Goal: Task Accomplishment & Management: Use online tool/utility

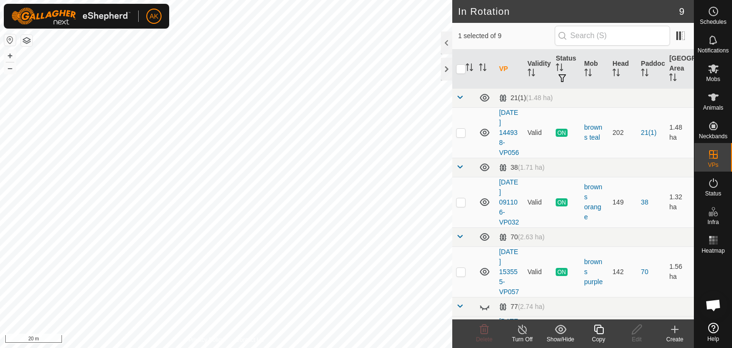
click at [601, 328] on icon at bounding box center [599, 329] width 12 height 11
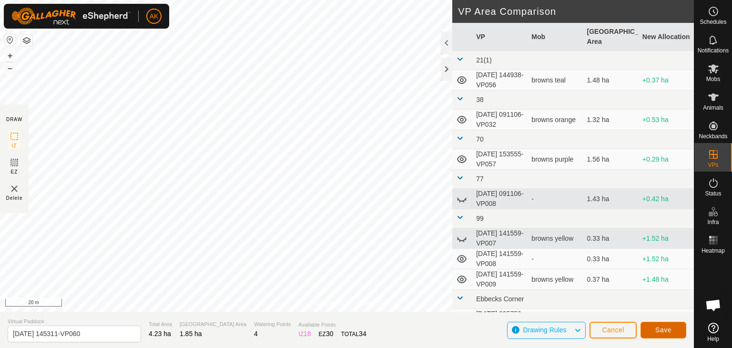
click at [668, 331] on span "Save" at bounding box center [664, 330] width 16 height 8
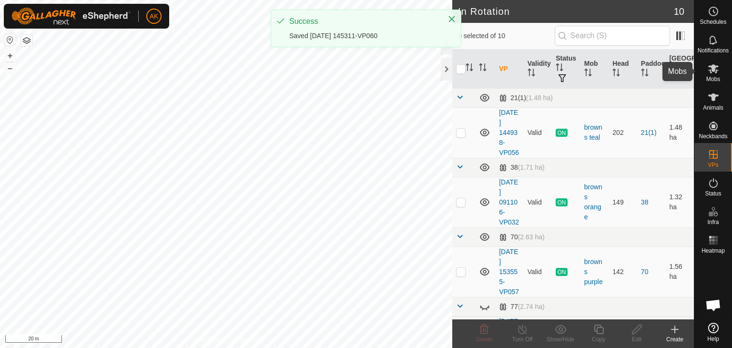
click at [712, 71] on icon at bounding box center [714, 68] width 10 height 9
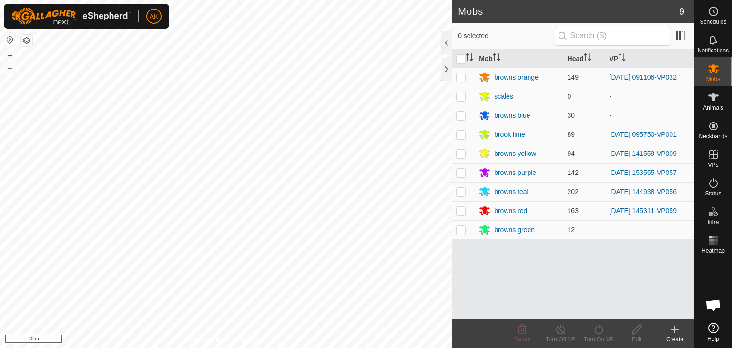
click at [461, 208] on p-checkbox at bounding box center [461, 211] width 10 height 8
checkbox input "true"
click at [600, 330] on icon at bounding box center [599, 329] width 12 height 11
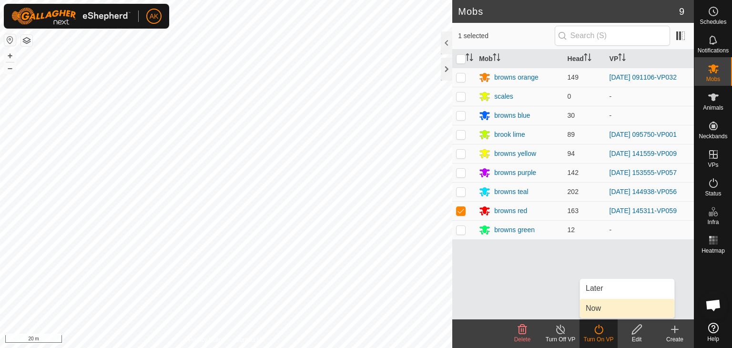
click at [612, 309] on link "Now" at bounding box center [627, 308] width 94 height 19
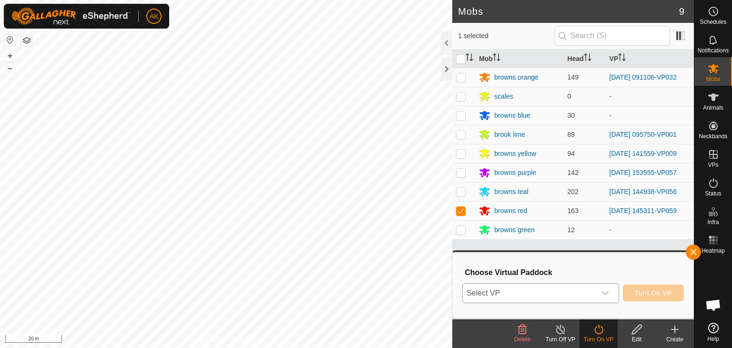
click at [611, 294] on div "dropdown trigger" at bounding box center [605, 293] width 19 height 19
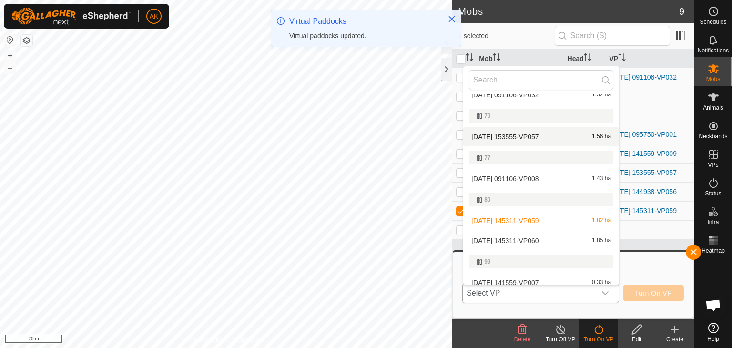
scroll to position [67, 0]
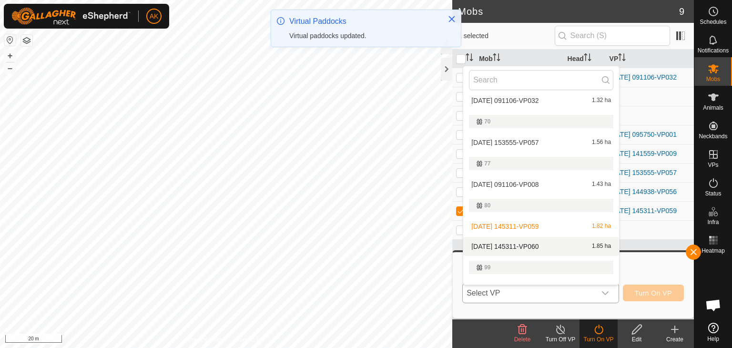
click at [521, 242] on li "[DATE] 145311-VP060 1.85 ha" at bounding box center [542, 246] width 156 height 19
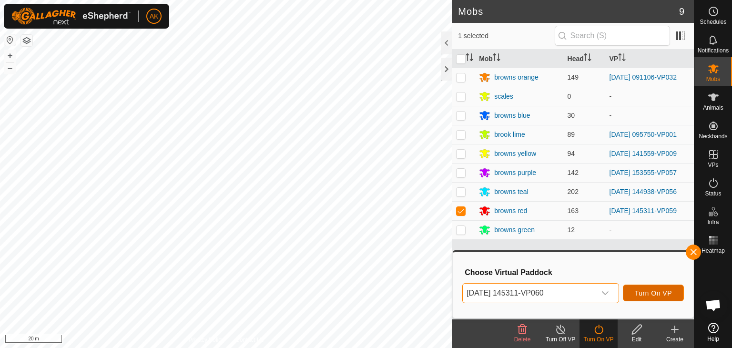
click at [669, 292] on span "Turn On VP" at bounding box center [653, 293] width 37 height 8
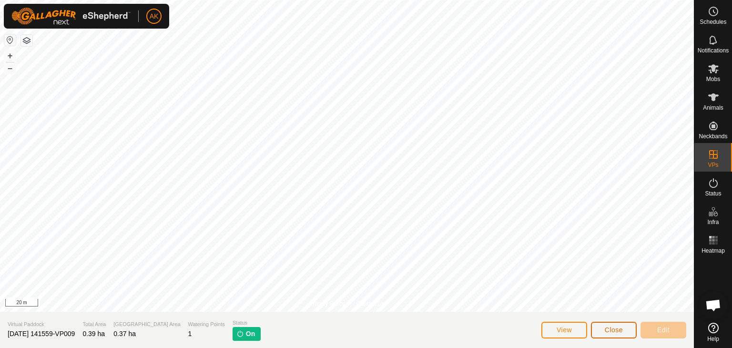
click at [616, 334] on button "Close" at bounding box center [614, 330] width 46 height 17
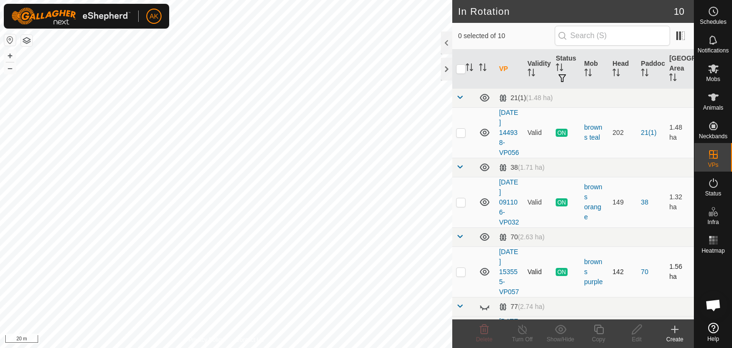
checkbox input "true"
checkbox input "false"
click at [484, 333] on icon at bounding box center [484, 330] width 9 height 10
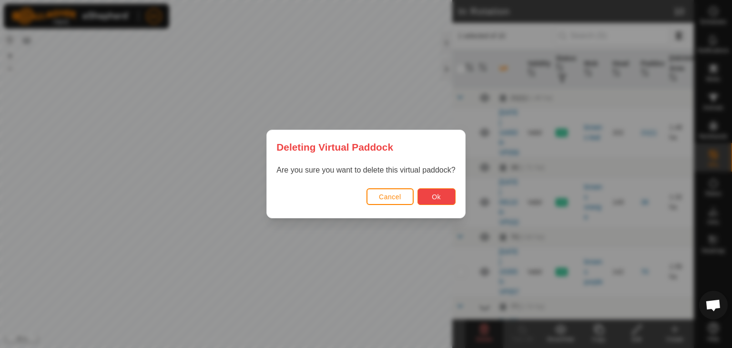
click at [438, 196] on span "Ok" at bounding box center [436, 197] width 9 height 8
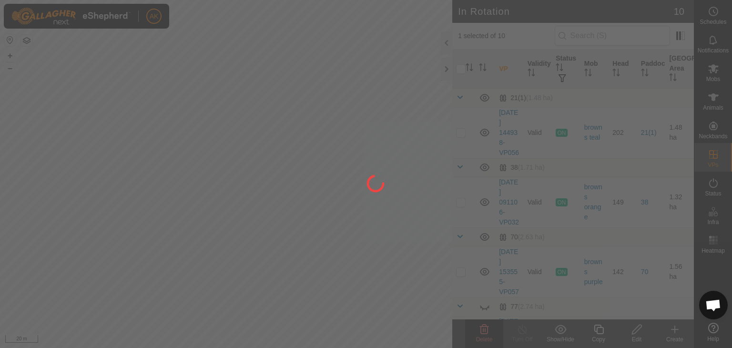
checkbox input "false"
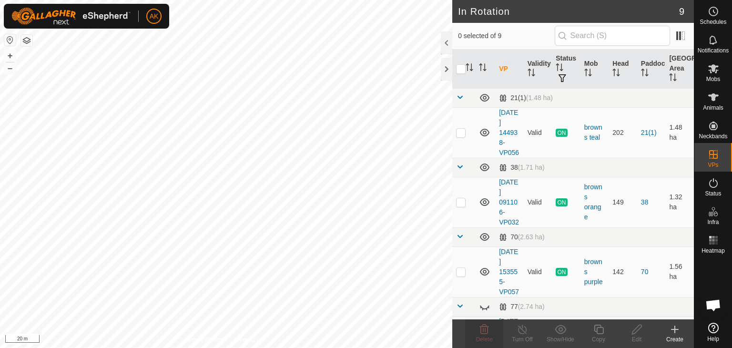
checkbox input "true"
click at [597, 329] on icon at bounding box center [599, 330] width 10 height 10
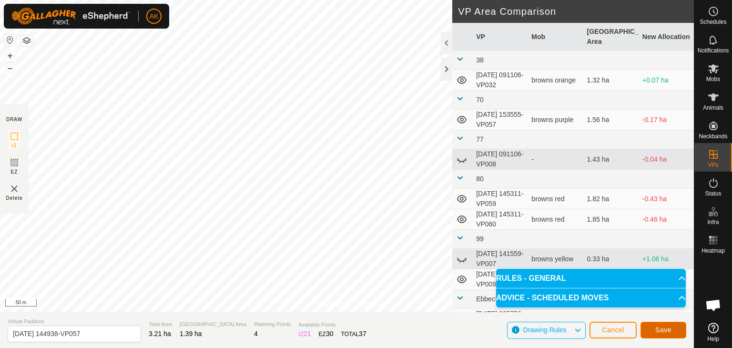
click at [665, 332] on span "Save" at bounding box center [664, 330] width 16 height 8
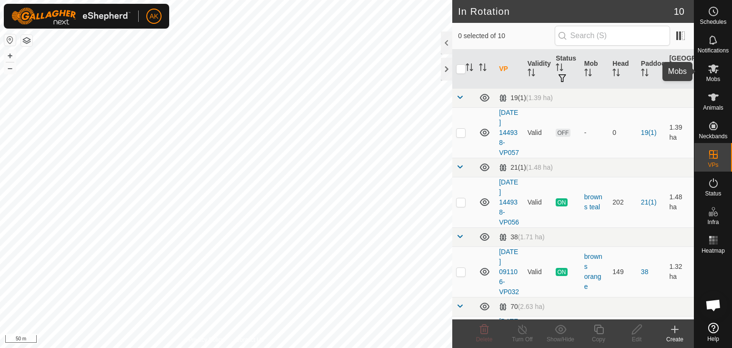
click at [717, 71] on icon at bounding box center [713, 68] width 11 height 11
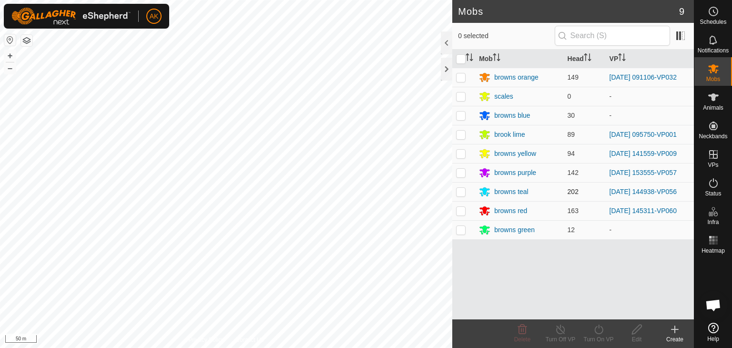
click at [462, 189] on p-checkbox at bounding box center [461, 192] width 10 height 8
checkbox input "true"
click at [599, 325] on icon at bounding box center [599, 330] width 9 height 10
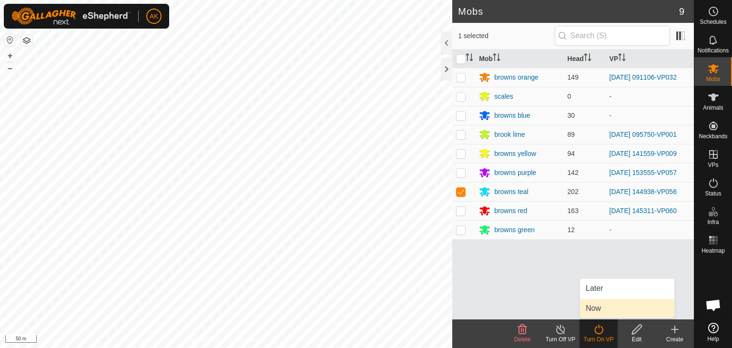
click at [605, 307] on link "Now" at bounding box center [627, 308] width 94 height 19
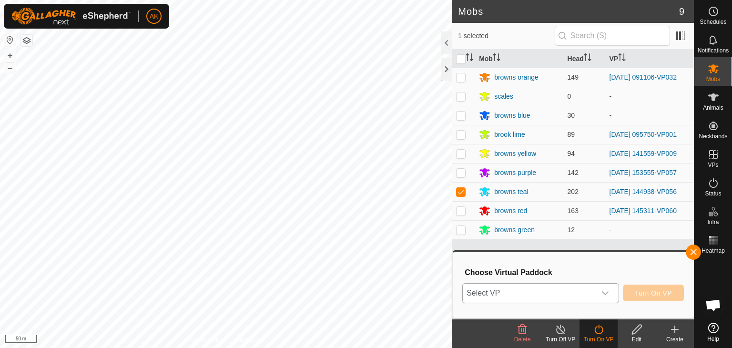
click at [603, 288] on div "dropdown trigger" at bounding box center [605, 293] width 19 height 19
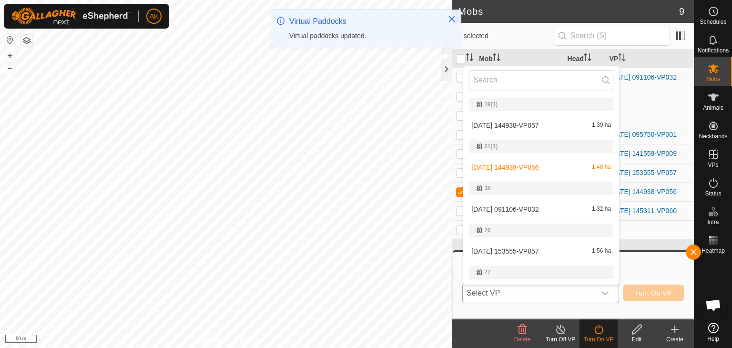
click at [528, 126] on li "[DATE] 144938-VP057 1.39 ha" at bounding box center [542, 125] width 156 height 19
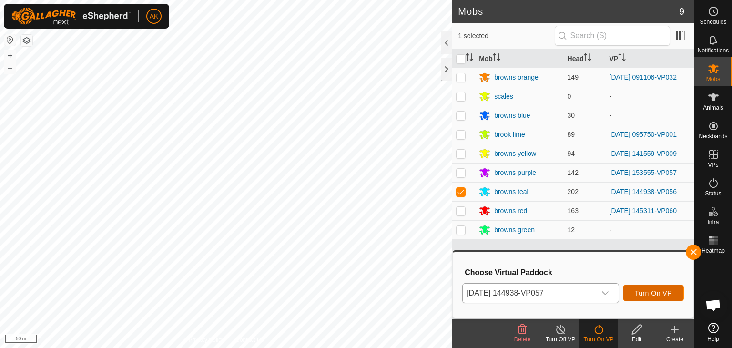
click at [646, 295] on span "Turn On VP" at bounding box center [653, 293] width 37 height 8
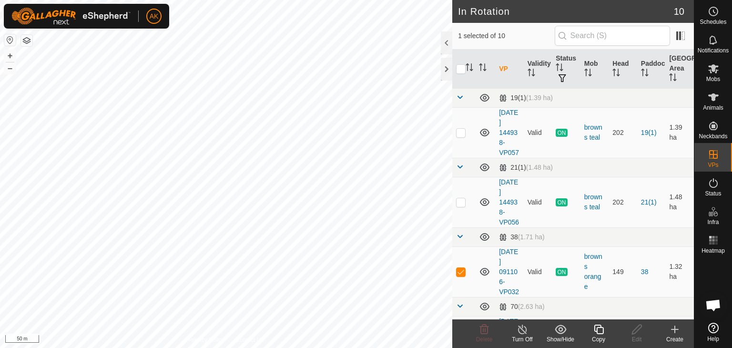
click at [600, 327] on icon at bounding box center [599, 330] width 10 height 10
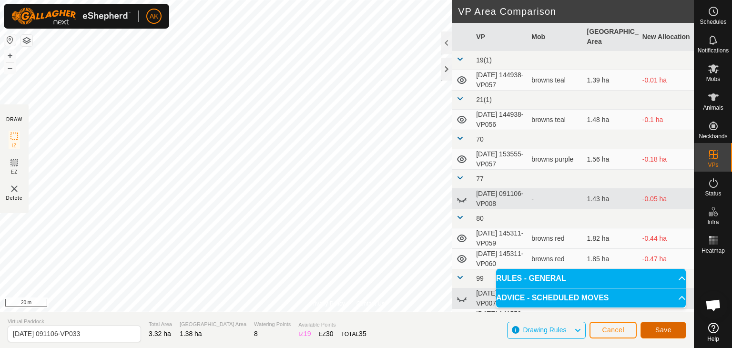
click at [653, 326] on button "Save" at bounding box center [664, 330] width 46 height 17
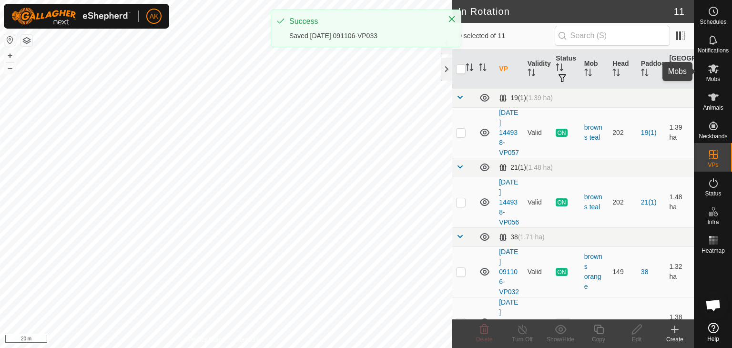
click at [712, 75] on es-mob-svg-icon at bounding box center [713, 68] width 17 height 15
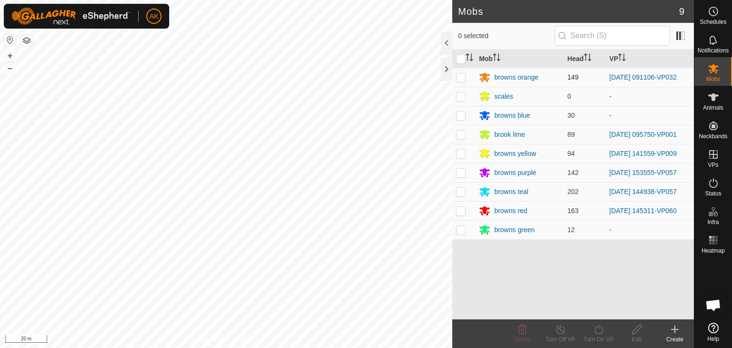
click at [462, 77] on p-checkbox at bounding box center [461, 77] width 10 height 8
checkbox input "true"
click at [600, 327] on icon at bounding box center [599, 329] width 12 height 11
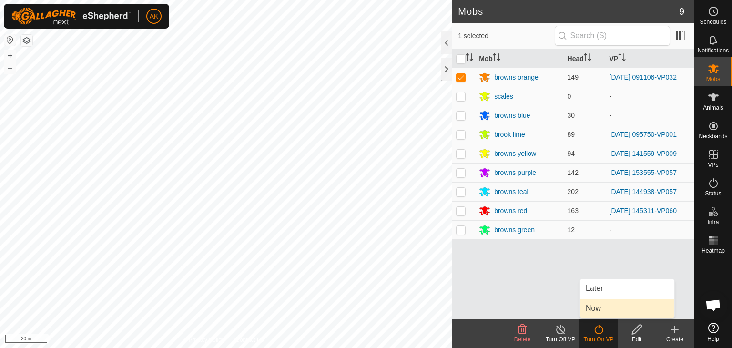
click at [604, 308] on link "Now" at bounding box center [627, 308] width 94 height 19
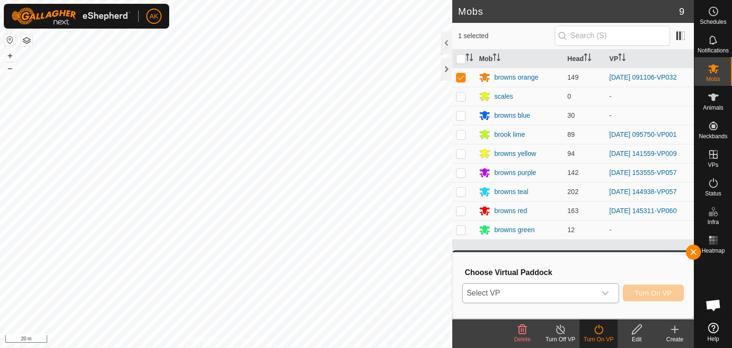
click at [537, 291] on span "Select VP" at bounding box center [529, 293] width 133 height 19
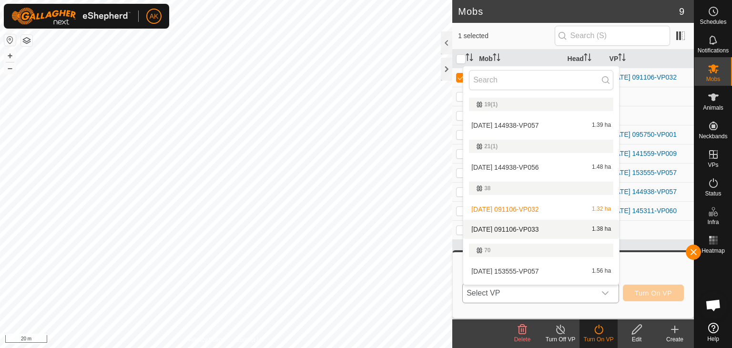
click at [540, 228] on li "[DATE] 091106-VP033 1.38 ha" at bounding box center [542, 229] width 156 height 19
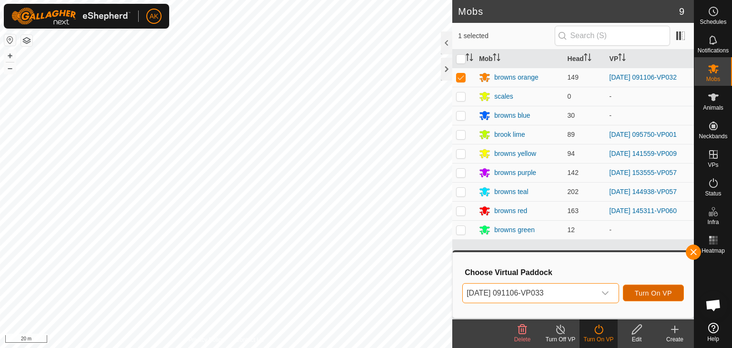
click at [657, 292] on span "Turn On VP" at bounding box center [653, 293] width 37 height 8
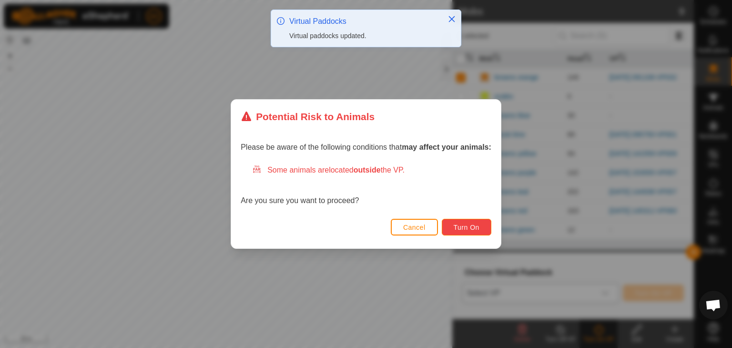
click at [472, 227] on span "Turn On" at bounding box center [467, 228] width 26 height 8
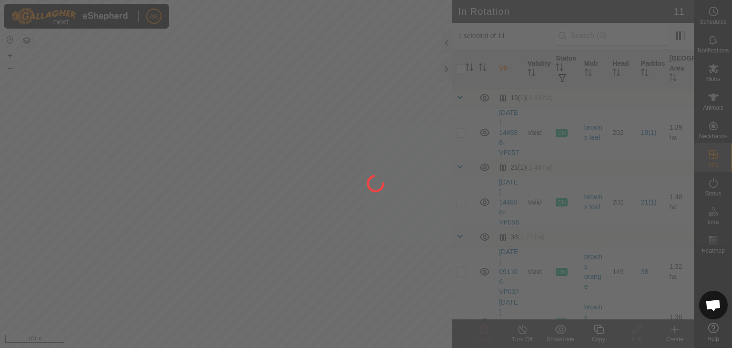
click at [221, 159] on div at bounding box center [366, 174] width 732 height 348
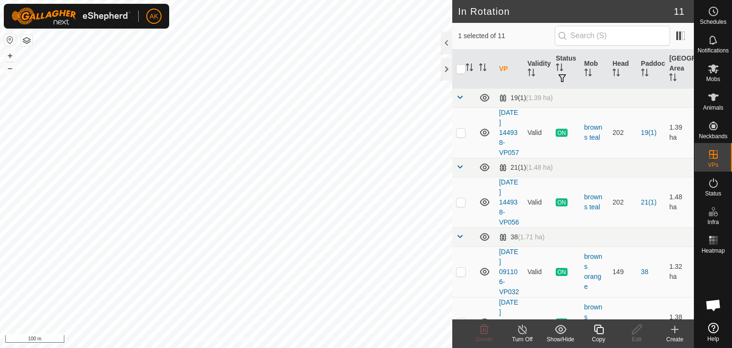
click at [599, 330] on icon at bounding box center [599, 329] width 12 height 11
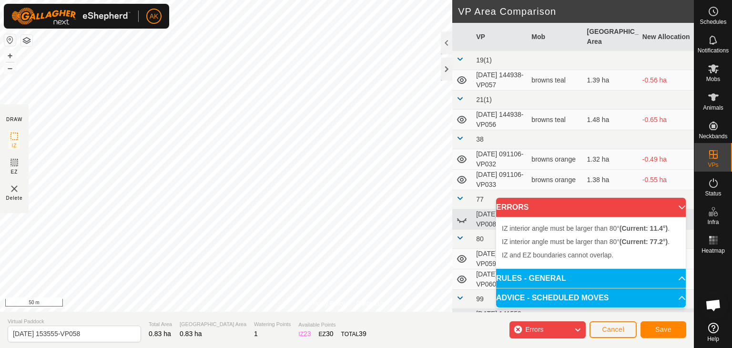
click at [550, 247] on body "AK Schedules Notifications Mobs Animals Neckbands VPs Status Infra Heatmap Help…" at bounding box center [366, 174] width 732 height 348
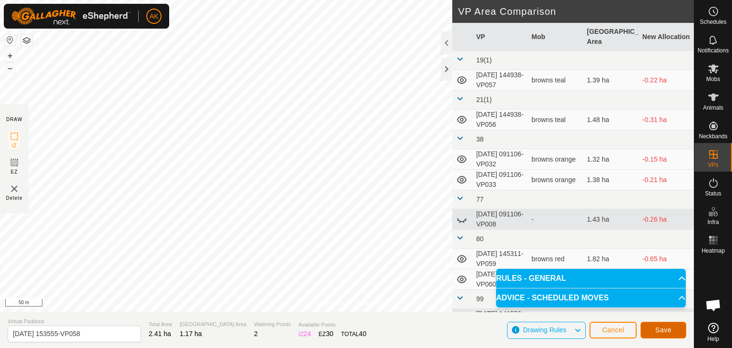
click at [665, 329] on span "Save" at bounding box center [664, 330] width 16 height 8
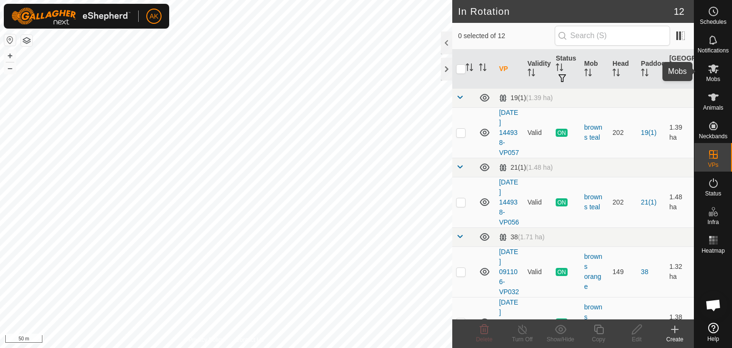
click at [716, 66] on icon at bounding box center [714, 68] width 10 height 9
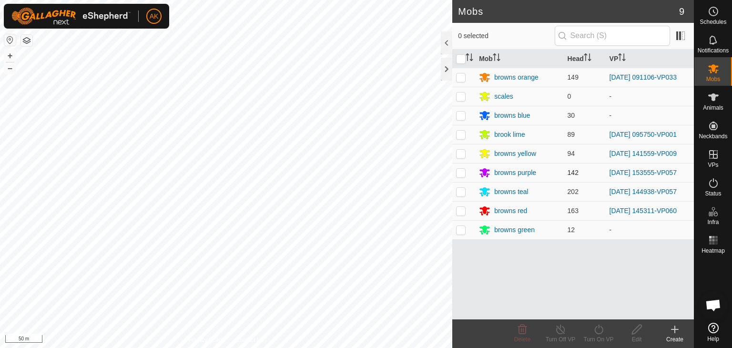
click at [458, 172] on p-checkbox at bounding box center [461, 173] width 10 height 8
checkbox input "true"
click at [594, 330] on icon at bounding box center [599, 329] width 12 height 11
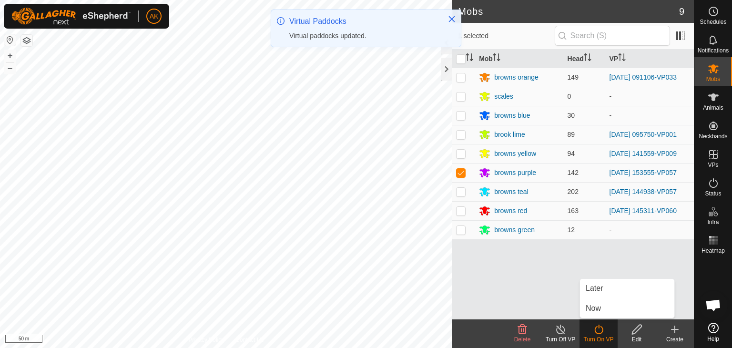
click at [599, 311] on link "Now" at bounding box center [627, 308] width 94 height 19
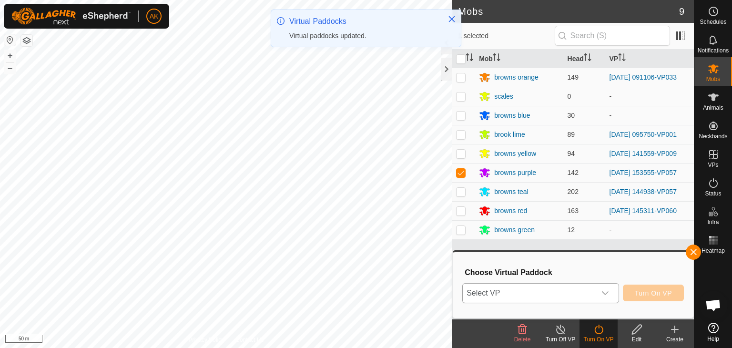
click at [545, 290] on span "Select VP" at bounding box center [529, 293] width 133 height 19
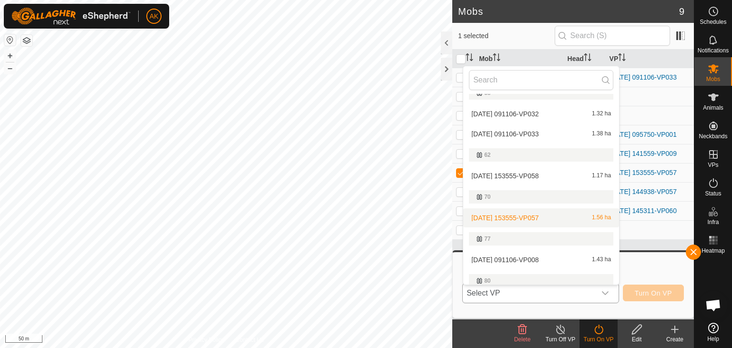
scroll to position [143, 0]
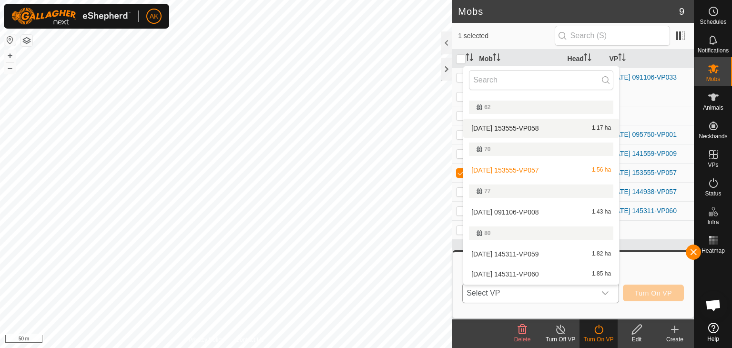
click at [513, 127] on li "[DATE] 153555-VP058 1.17 ha" at bounding box center [542, 128] width 156 height 19
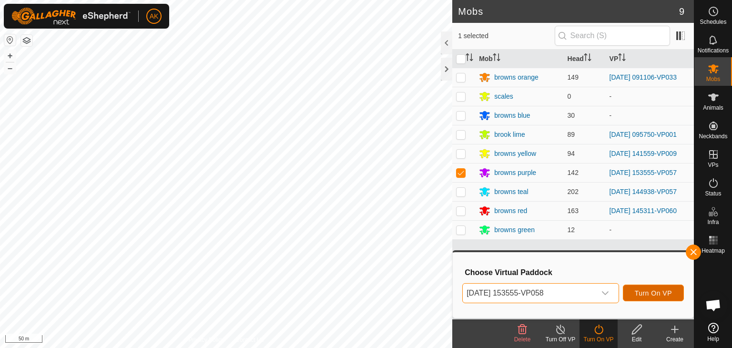
click at [650, 292] on span "Turn On VP" at bounding box center [653, 293] width 37 height 8
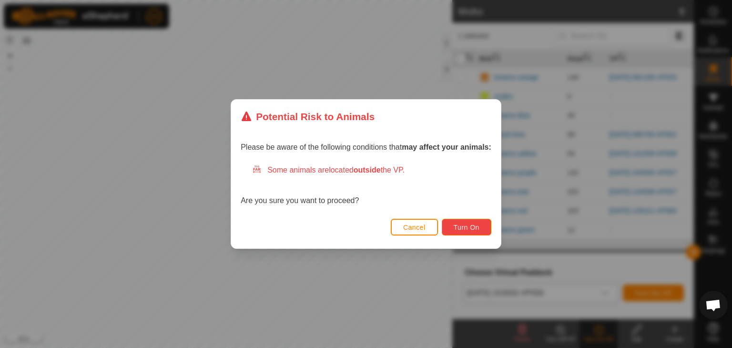
click at [467, 227] on span "Turn On" at bounding box center [467, 228] width 26 height 8
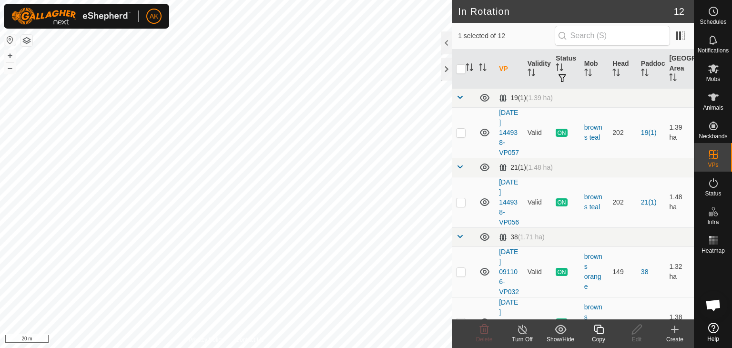
click at [603, 329] on icon at bounding box center [599, 330] width 10 height 10
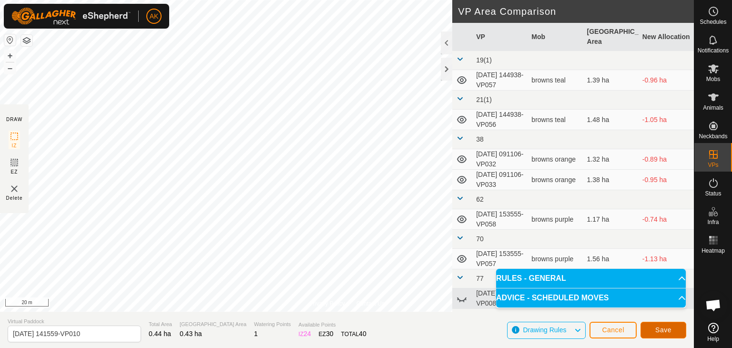
click at [657, 333] on span "Save" at bounding box center [664, 330] width 16 height 8
